Goal: Register for event/course

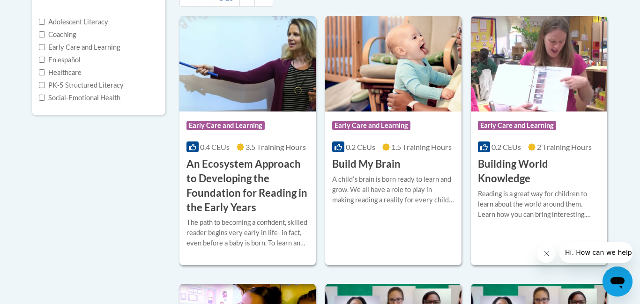
scroll to position [224, 0]
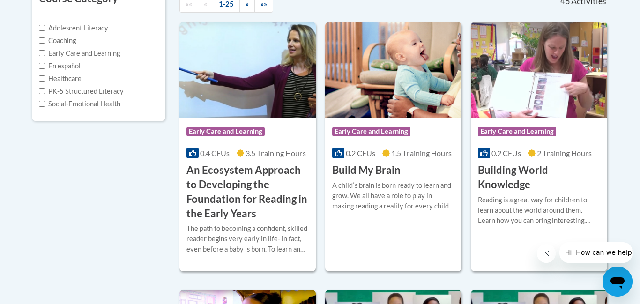
click at [80, 55] on label "Early Care and Learning" at bounding box center [79, 53] width 81 height 10
click at [45, 55] on input "Early Care and Learning" at bounding box center [42, 53] width 6 height 6
checkbox input "true"
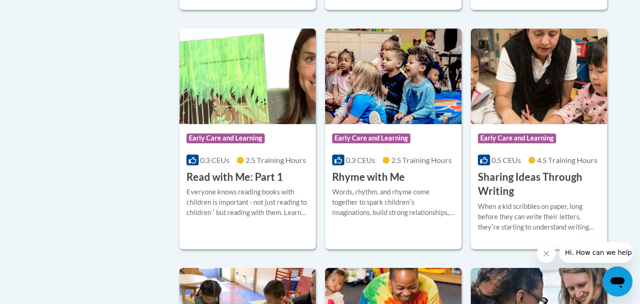
scroll to position [988, 0]
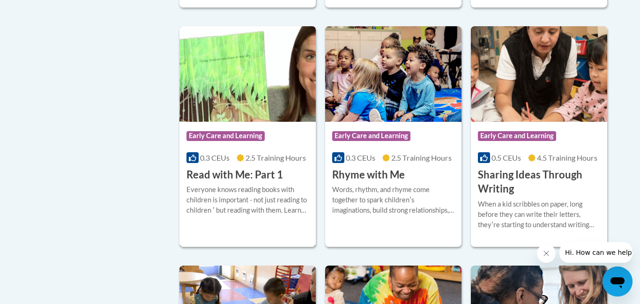
click at [274, 206] on div "Everyone knows reading books with children is important - not just reading to c…" at bounding box center [247, 199] width 122 height 31
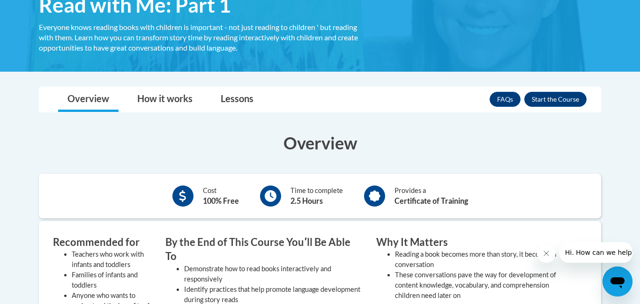
scroll to position [171, 0]
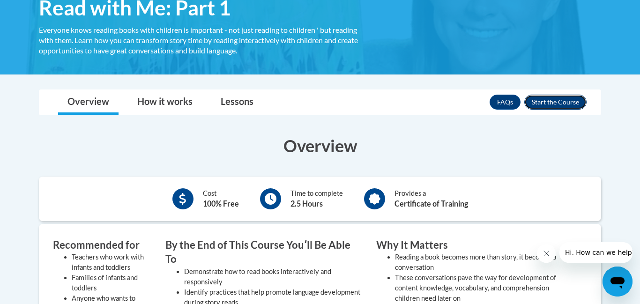
click at [564, 95] on button "Enroll" at bounding box center [555, 102] width 62 height 15
